Goal: Check status

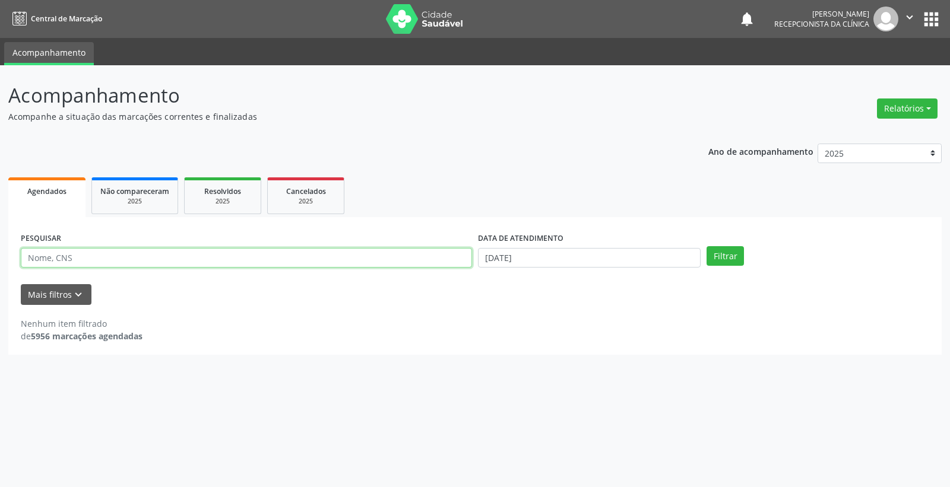
click at [157, 262] on input "text" at bounding box center [246, 258] width 451 height 20
type input "700508351577553"
click at [726, 253] on button "Filtrar" at bounding box center [724, 256] width 37 height 20
click at [493, 259] on input "[DATE]" at bounding box center [589, 258] width 223 height 20
click at [479, 282] on icon at bounding box center [483, 282] width 8 height 8
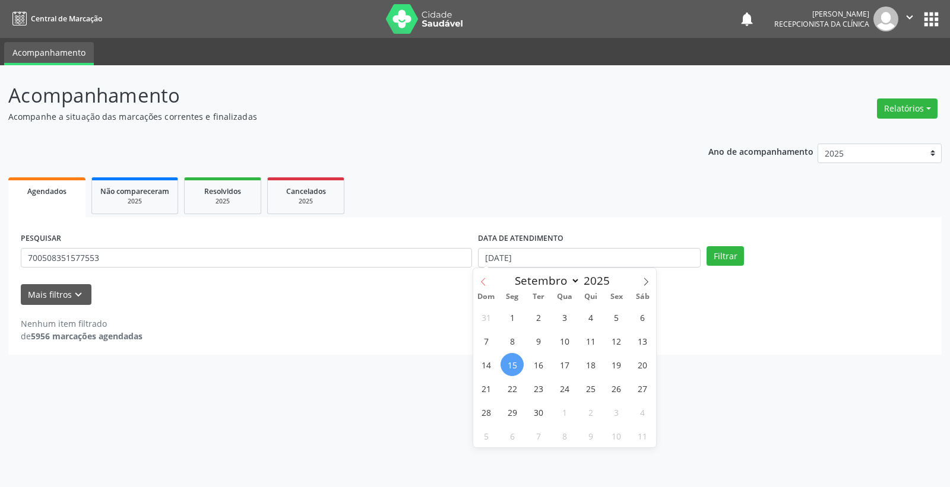
select select "7"
click at [594, 363] on span "14" at bounding box center [590, 364] width 23 height 23
type input "[DATE]"
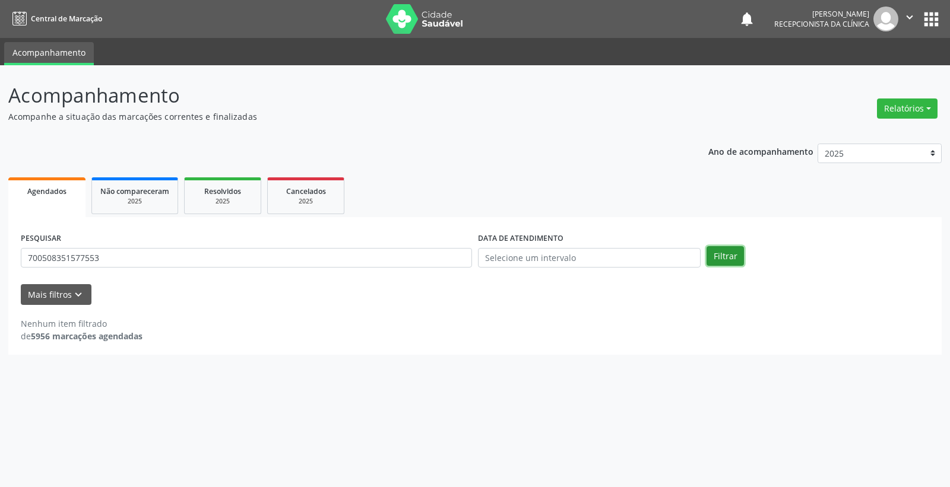
click at [725, 252] on button "Filtrar" at bounding box center [724, 256] width 37 height 20
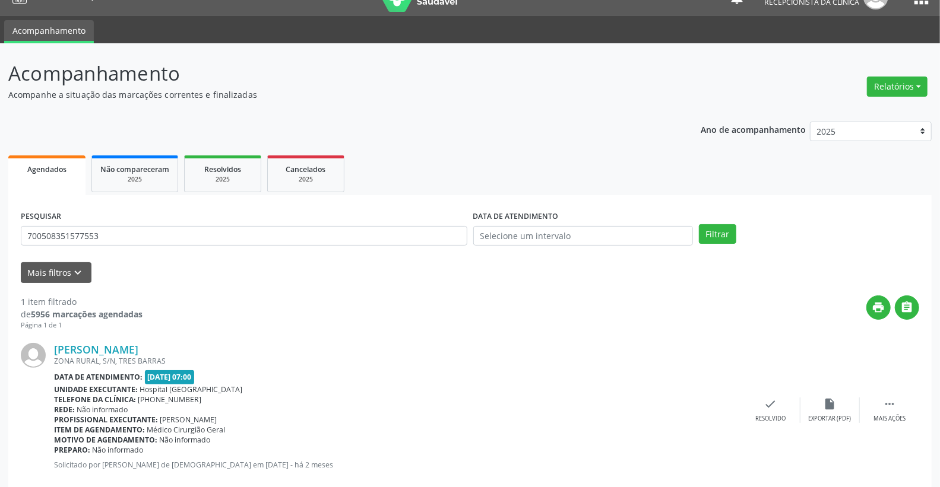
scroll to position [45, 0]
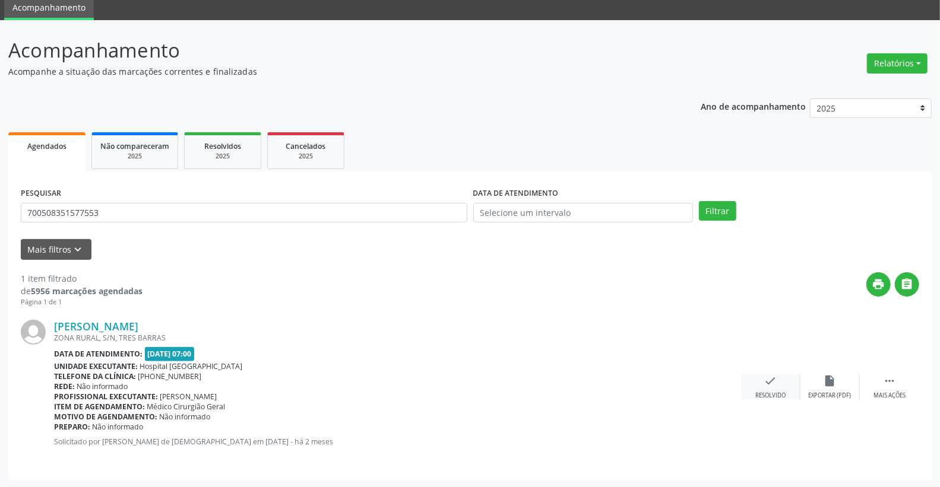
click at [779, 388] on div "check Resolvido" at bounding box center [770, 388] width 59 height 26
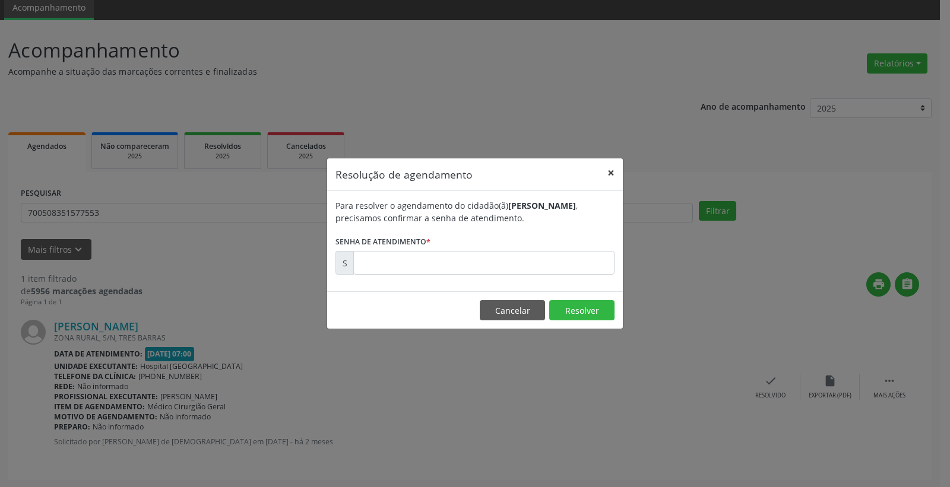
click at [613, 174] on button "×" at bounding box center [611, 173] width 24 height 29
